Goal: Task Accomplishment & Management: Manage account settings

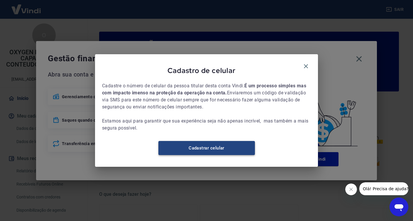
click at [214, 150] on link "Cadastrar celular" at bounding box center [207, 148] width 97 height 14
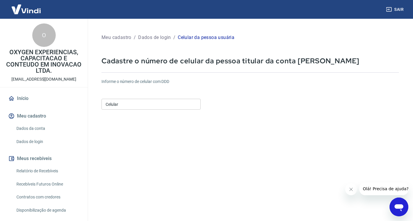
click at [37, 14] on img at bounding box center [26, 9] width 38 height 18
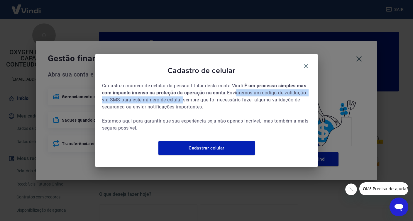
drag, startPoint x: 107, startPoint y: 104, endPoint x: 262, endPoint y: 103, distance: 154.7
click at [262, 103] on span "Cadastre o número de celular da pessoa titular desta conta Vindi. É um processo…" at bounding box center [206, 106] width 209 height 49
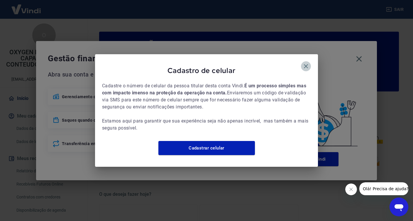
click at [305, 63] on icon "button" at bounding box center [306, 66] width 7 height 7
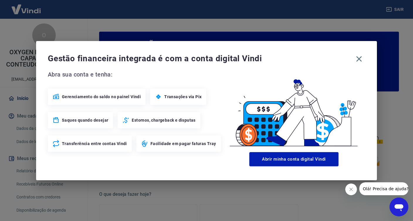
click at [353, 186] on button "Close message from company" at bounding box center [352, 190] width 12 height 12
click at [96, 99] on span "Gerenciamento do saldo no painel Vindi" at bounding box center [101, 97] width 79 height 6
click at [151, 77] on span "Abra sua conta e tenha:" at bounding box center [135, 74] width 175 height 9
click at [360, 58] on icon "button" at bounding box center [360, 59] width 6 height 6
